Goal: Find specific page/section: Find specific page/section

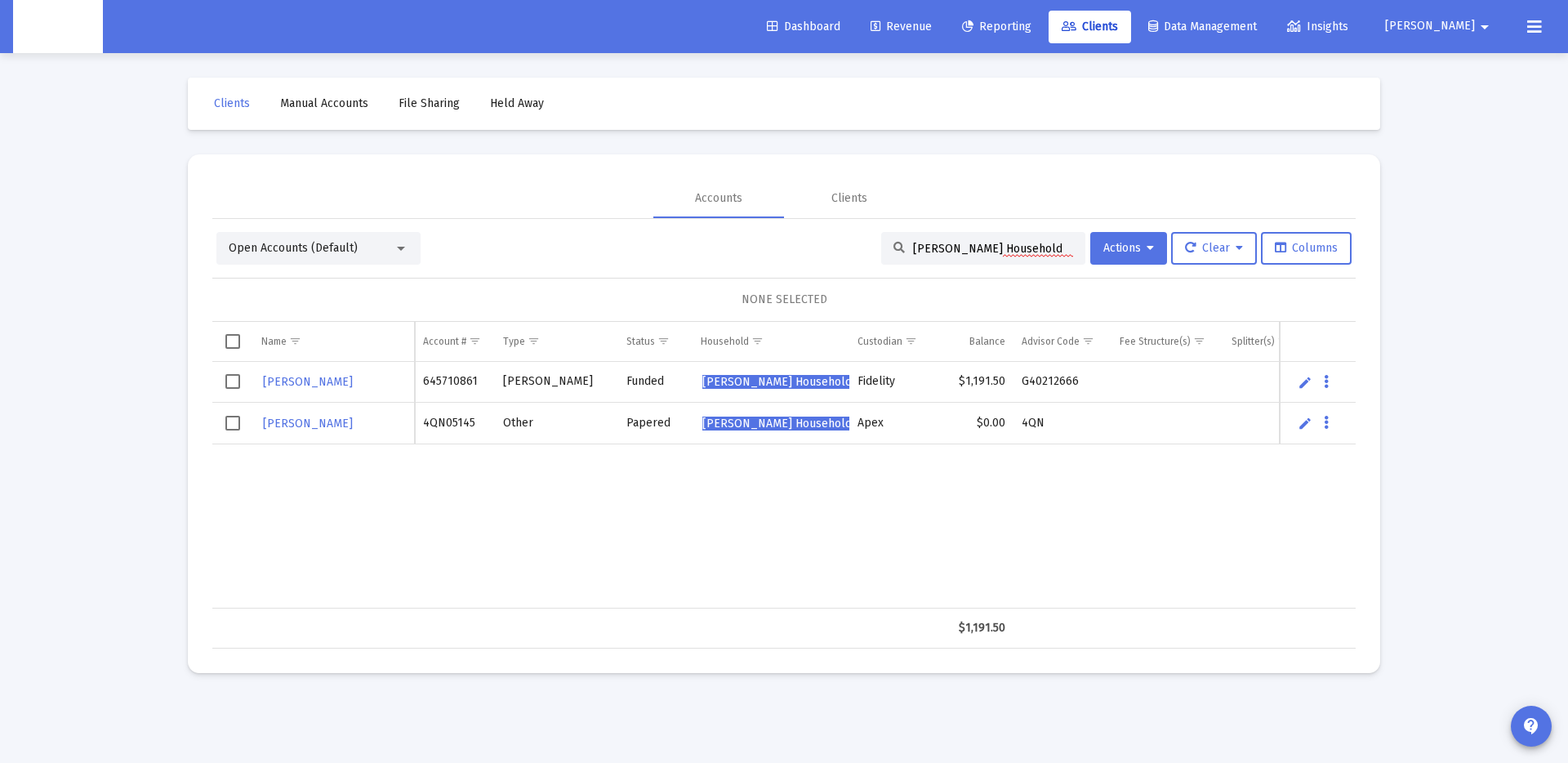
click at [974, 377] on td "$1,191.50" at bounding box center [978, 382] width 71 height 41
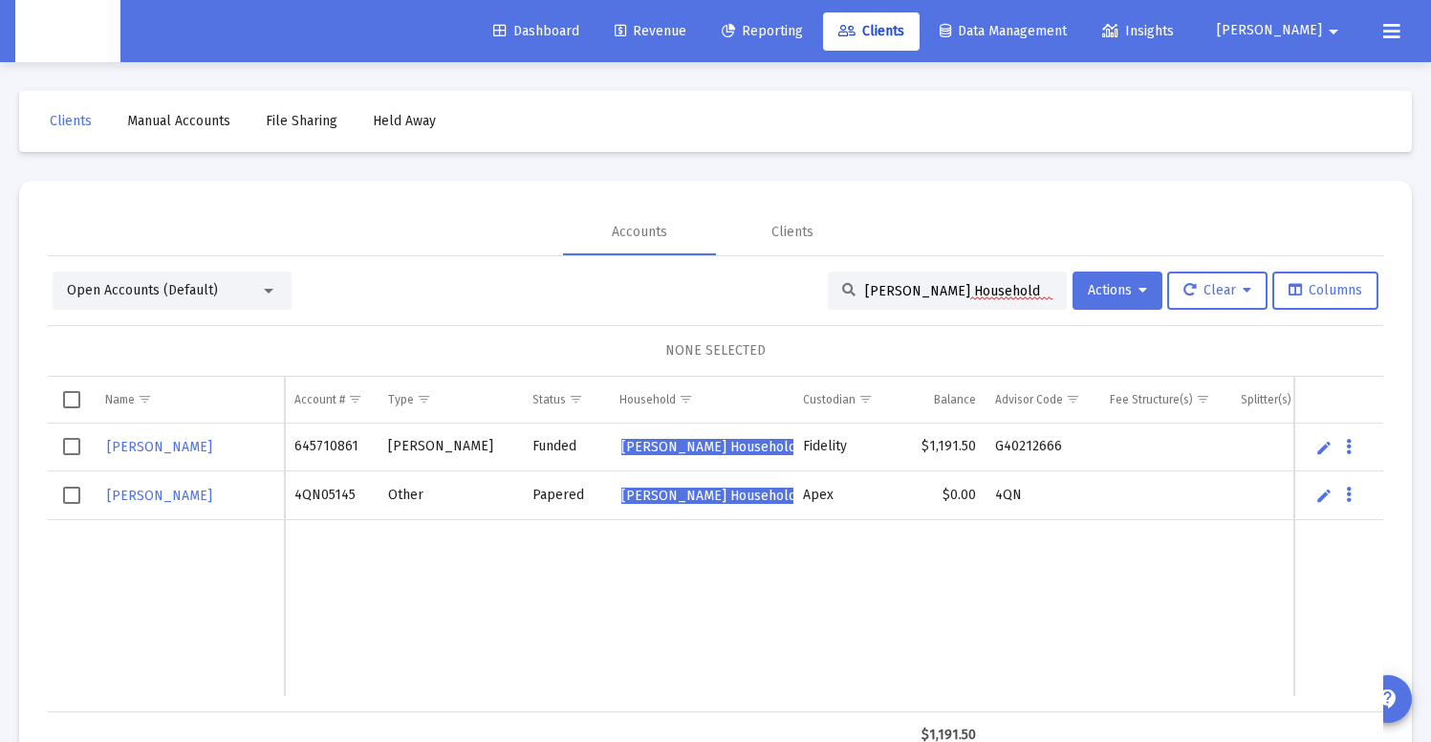
click at [329, 440] on td "645710861" at bounding box center [332, 447] width 94 height 48
copy td "645710861"
click at [955, 448] on td "$1,191.50" at bounding box center [943, 447] width 83 height 48
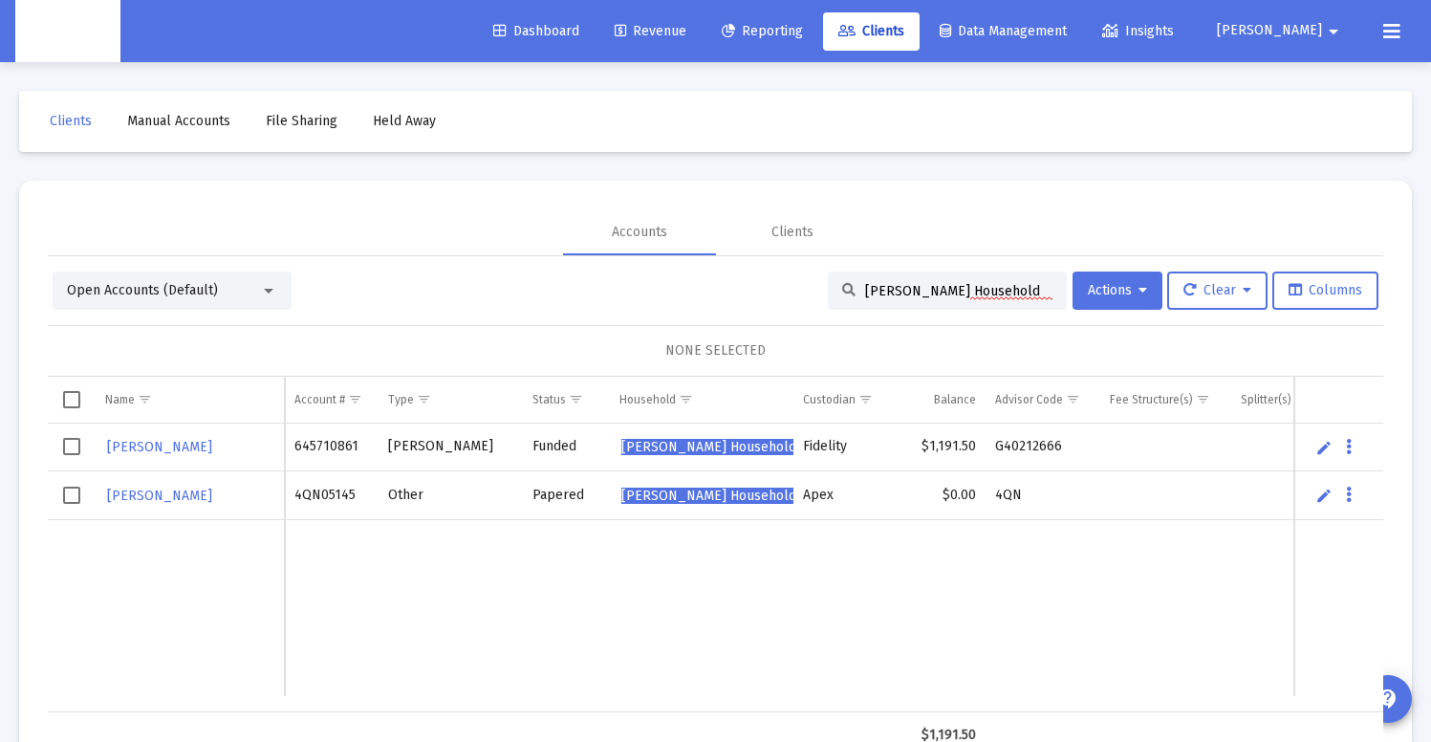
click at [756, 159] on div "Clients Manual Accounts File Sharing Held Away Accounts Clients Open Accounts (…" at bounding box center [715, 439] width 1431 height 754
